Goal: Transaction & Acquisition: Purchase product/service

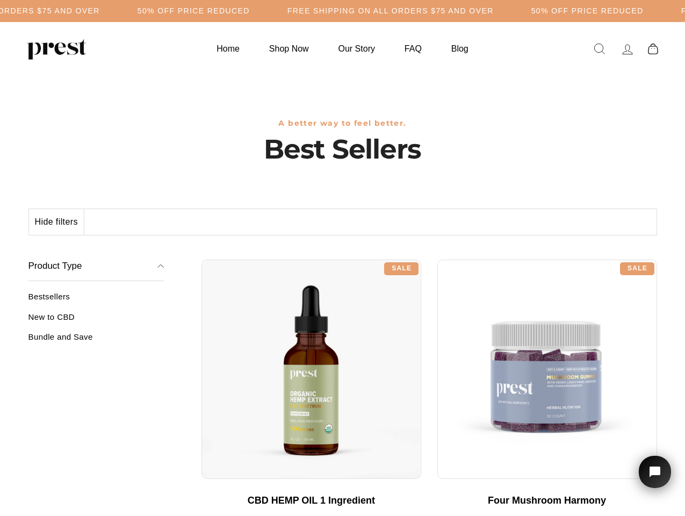
click at [342, 258] on div "**********" at bounding box center [430, 255] width 456 height 8
click at [250, 11] on h5 "50% OFF PRICE REDUCED" at bounding box center [194, 10] width 112 height 9
click at [57, 222] on button "Hide filters" at bounding box center [56, 222] width 55 height 26
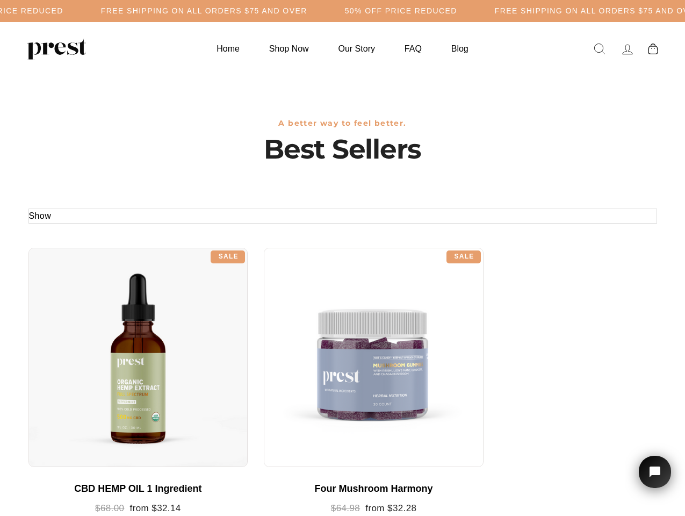
click at [96, 321] on div at bounding box center [138, 358] width 220 height 220
click at [96, 341] on div at bounding box center [138, 358] width 220 height 220
click at [655, 472] on icon "Open chat widget" at bounding box center [660, 471] width 15 height 15
